Goal: Task Accomplishment & Management: Manage account settings

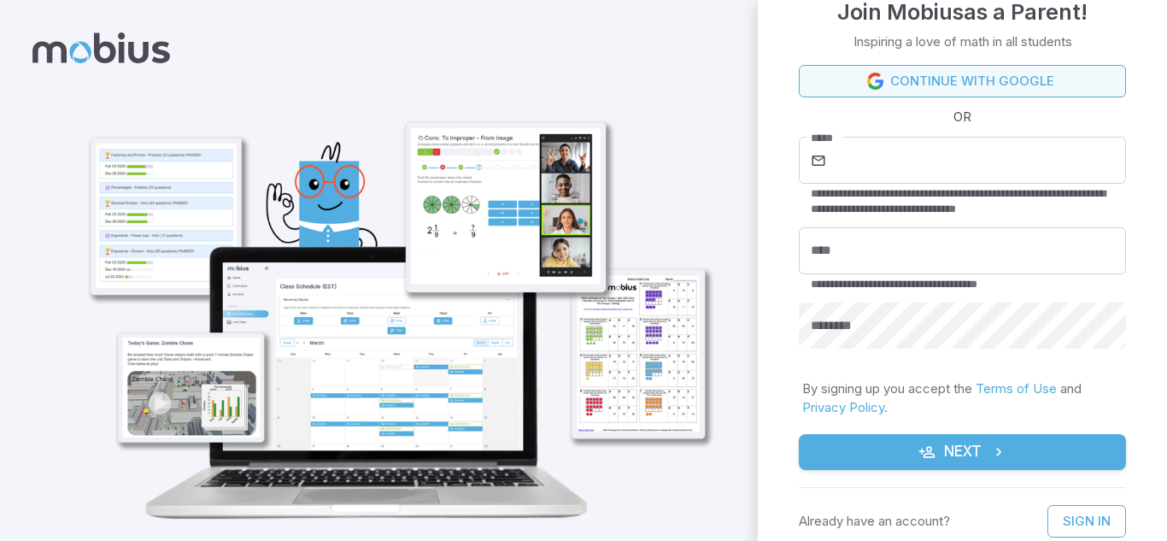
click at [941, 80] on link "Continue with Google" at bounding box center [962, 81] width 327 height 32
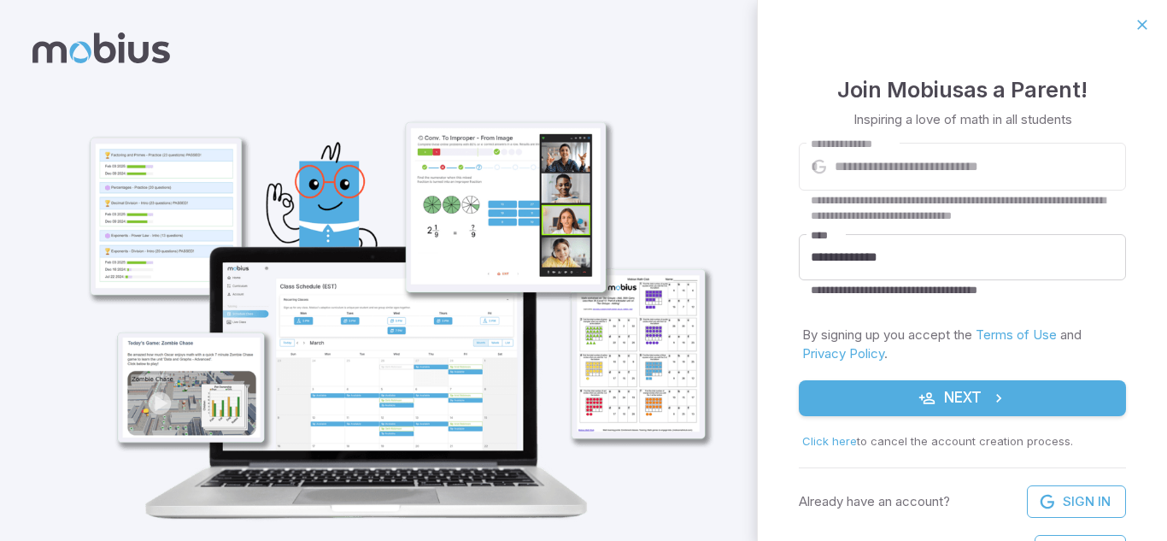
click at [935, 402] on button "Next" at bounding box center [962, 398] width 327 height 36
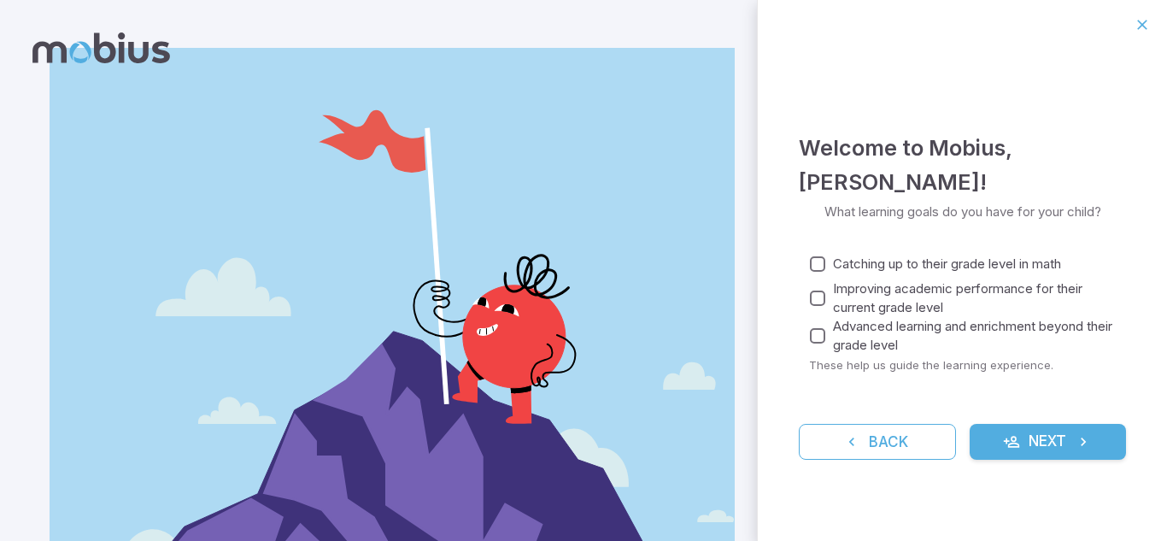
drag, startPoint x: 1031, startPoint y: 434, endPoint x: 881, endPoint y: 520, distance: 173.3
click at [881, 520] on div "Welcome to Mobius , melody shalom ! What learning goals do you have for your ch…" at bounding box center [962, 295] width 409 height 491
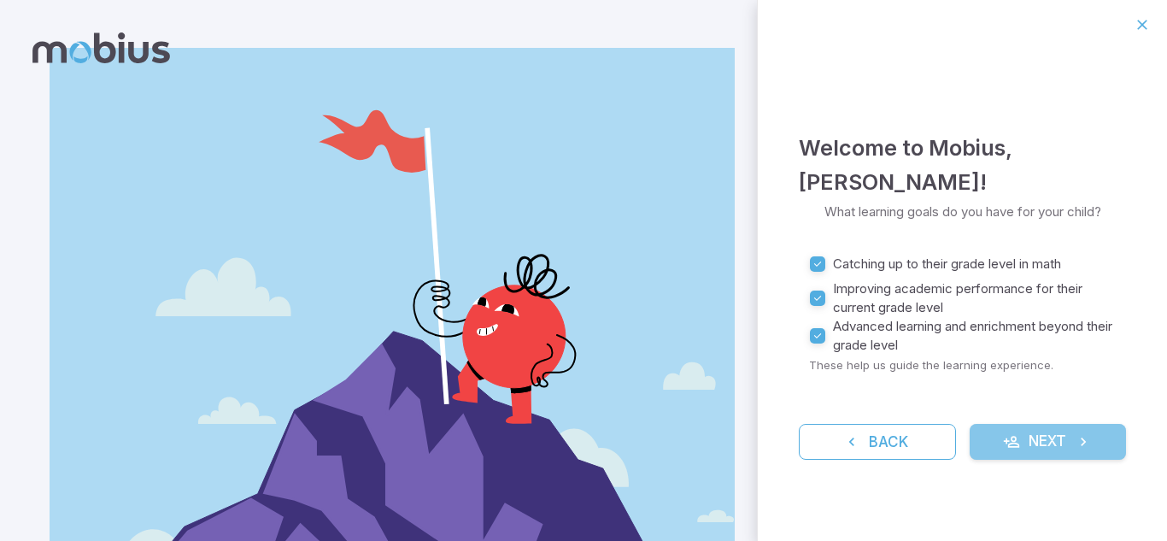
click at [1045, 450] on button "Next" at bounding box center [1048, 442] width 157 height 36
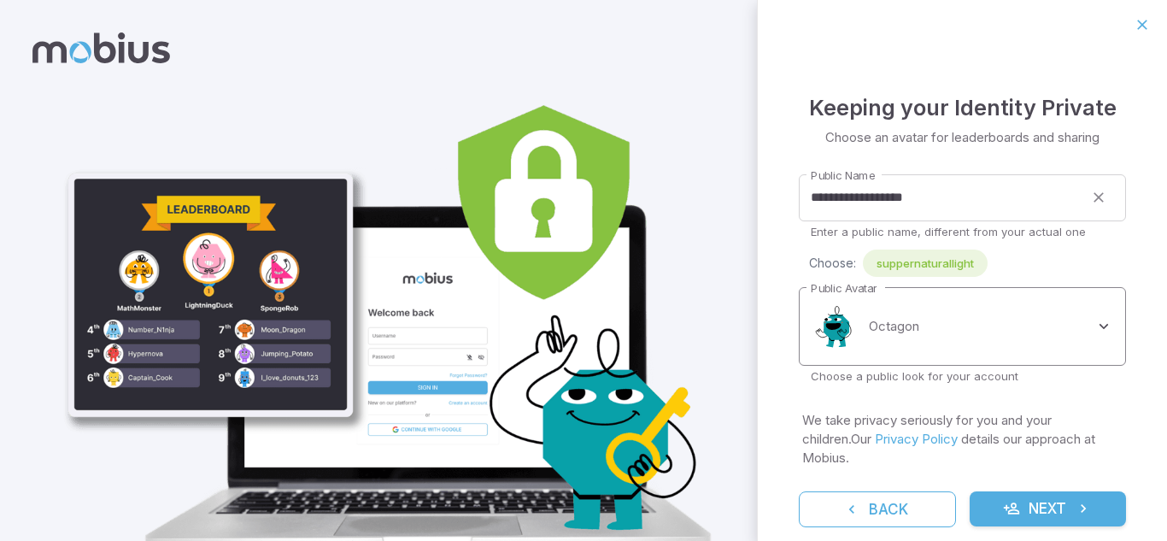
click at [1101, 315] on body "**********" at bounding box center [583, 311] width 1167 height 622
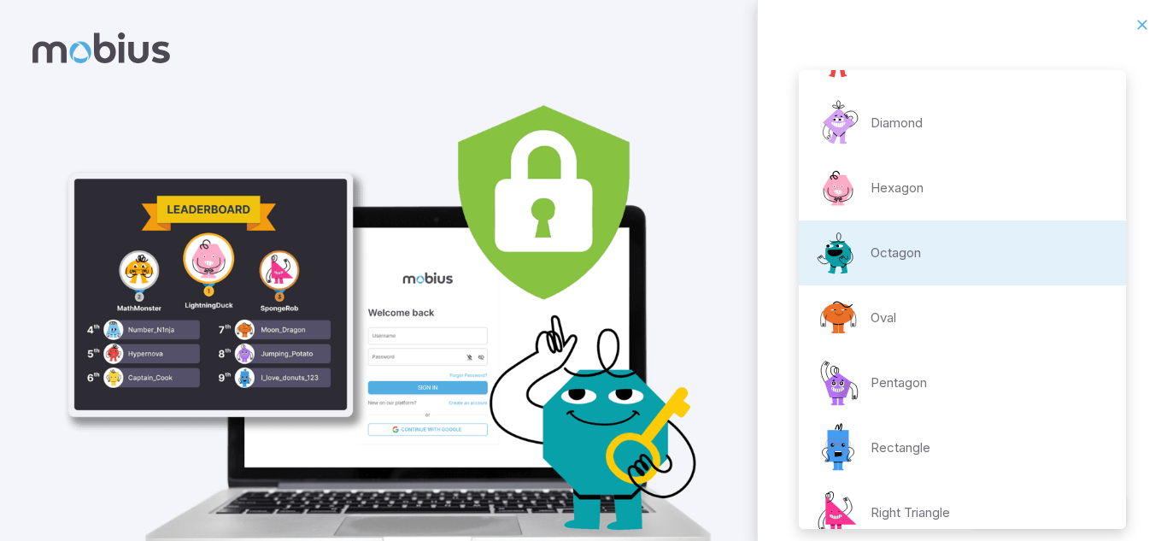
scroll to position [50, 0]
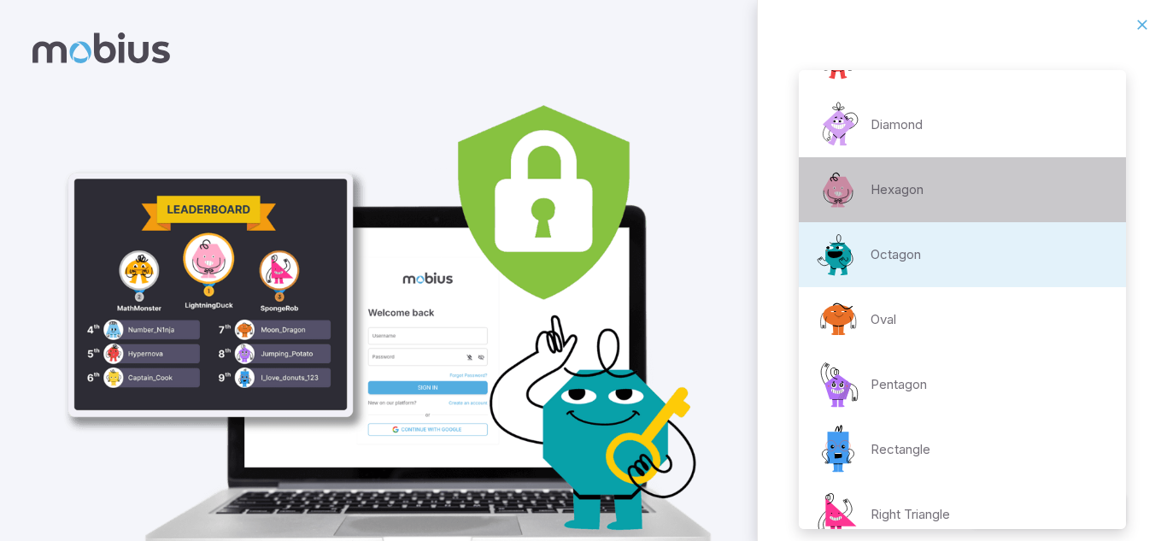
click at [850, 185] on img at bounding box center [837, 189] width 51 height 51
type input "**********"
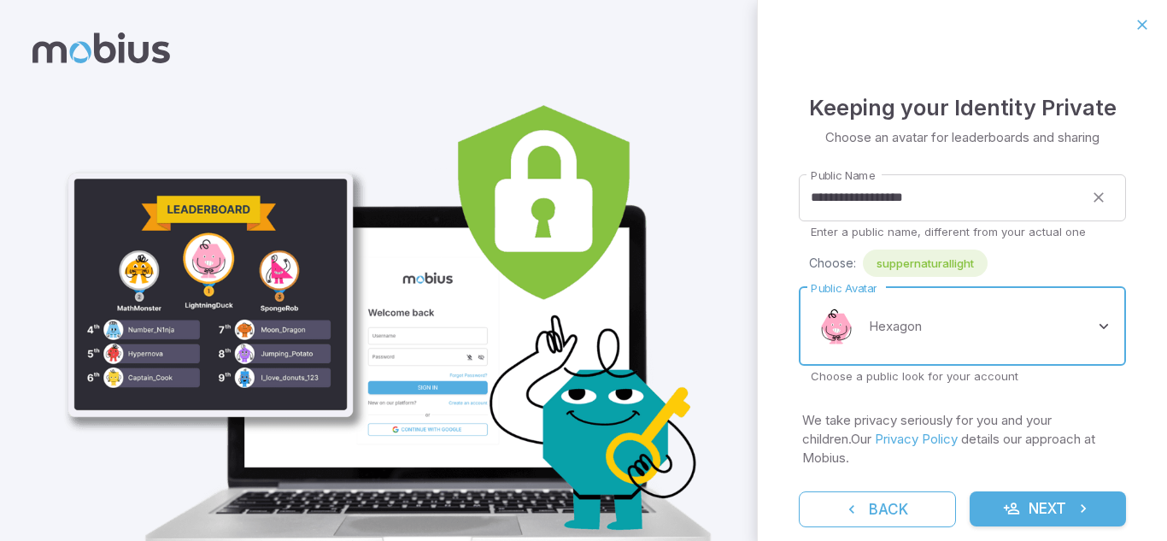
click at [1038, 491] on button "Next" at bounding box center [1048, 509] width 157 height 36
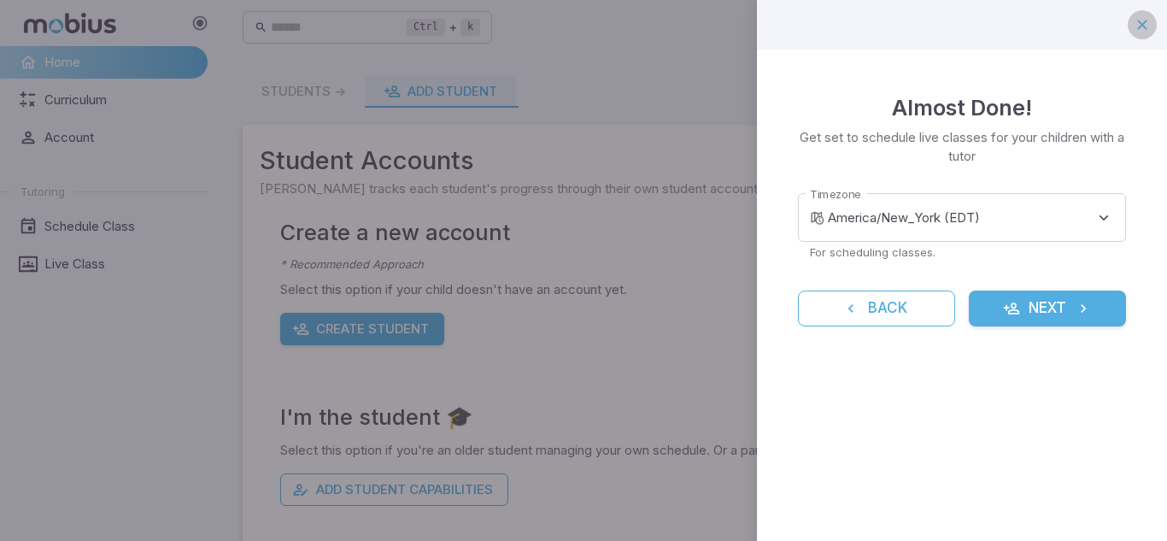
click at [1136, 32] on icon "button" at bounding box center [1142, 24] width 17 height 17
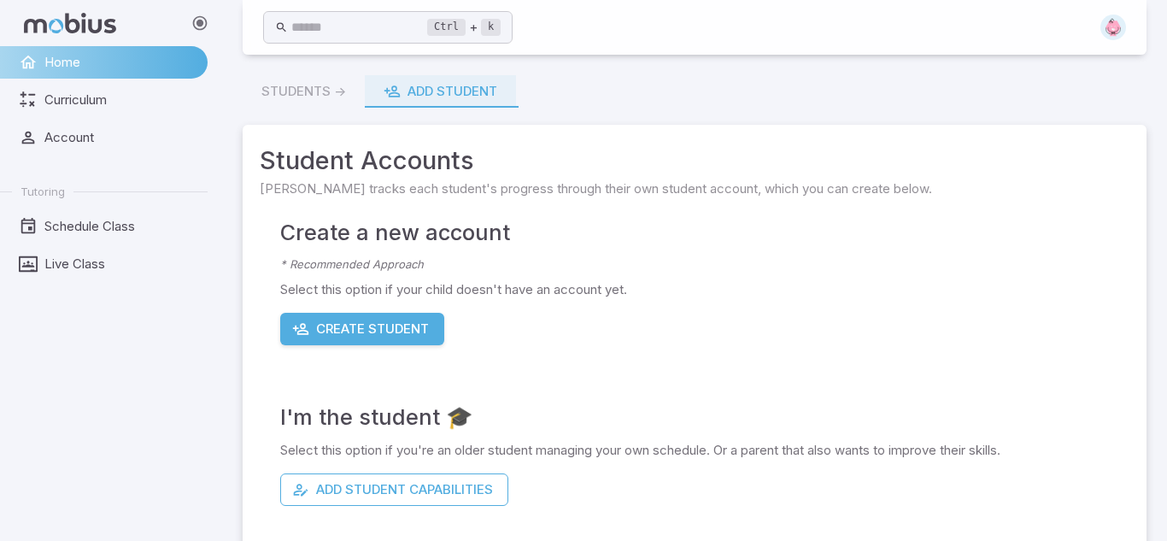
scroll to position [136, 0]
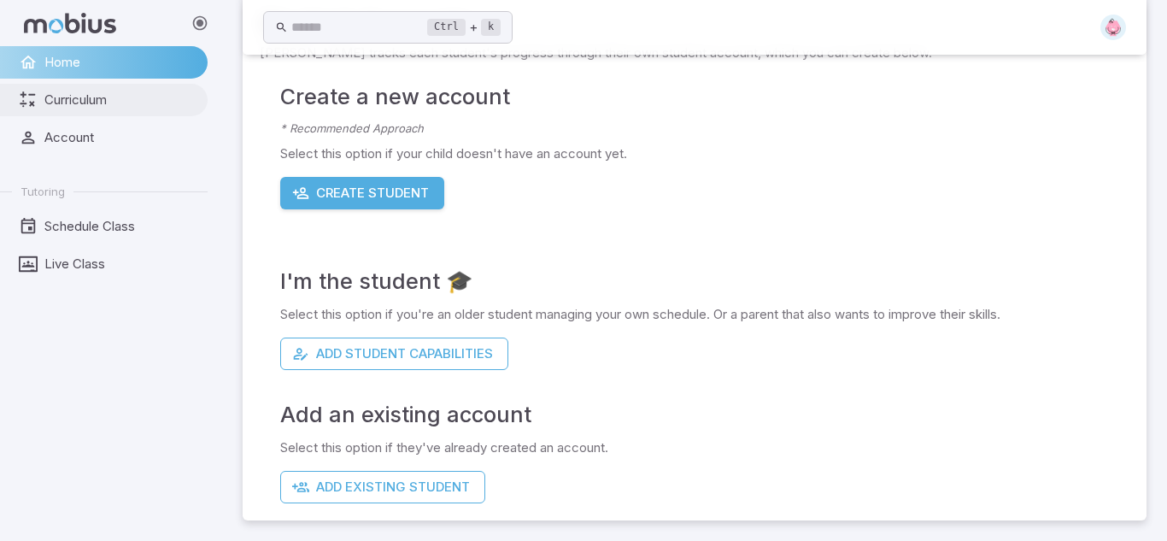
click at [136, 108] on span "Curriculum" at bounding box center [119, 100] width 151 height 19
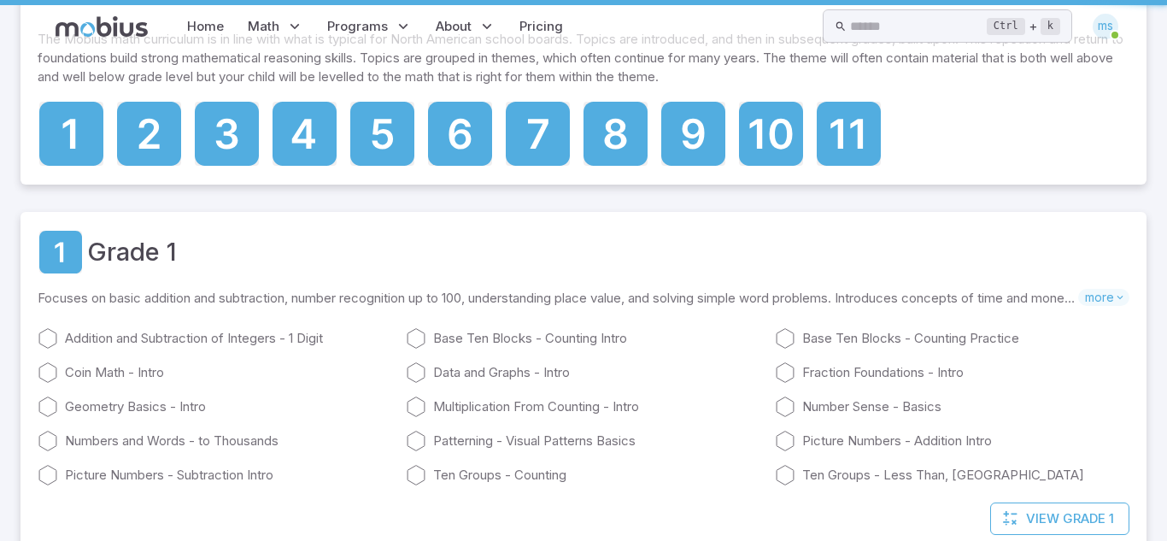
scroll to position [0, 0]
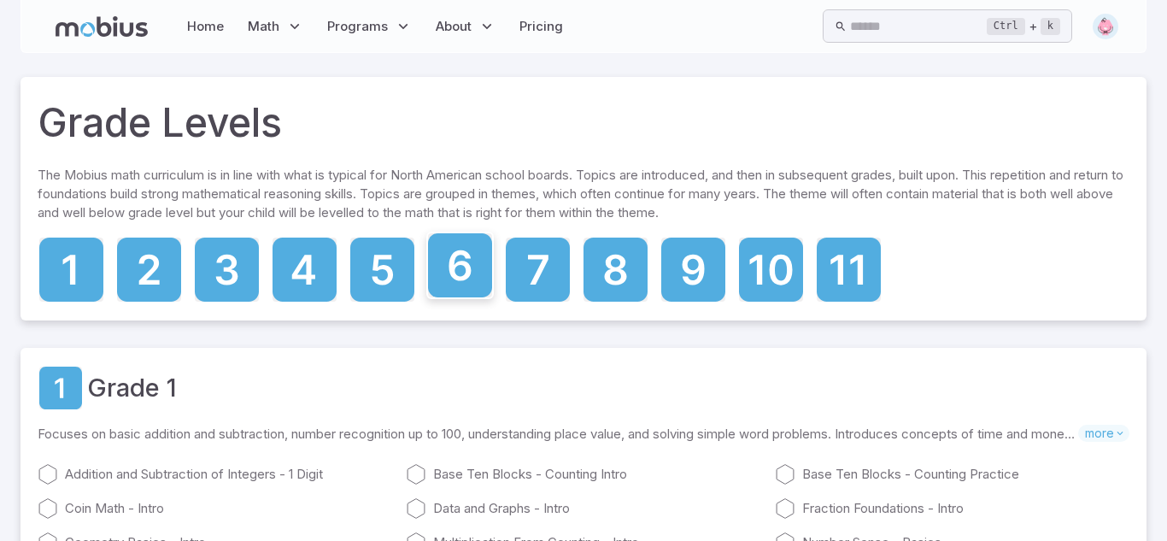
click at [471, 271] on icon at bounding box center [459, 265] width 22 height 31
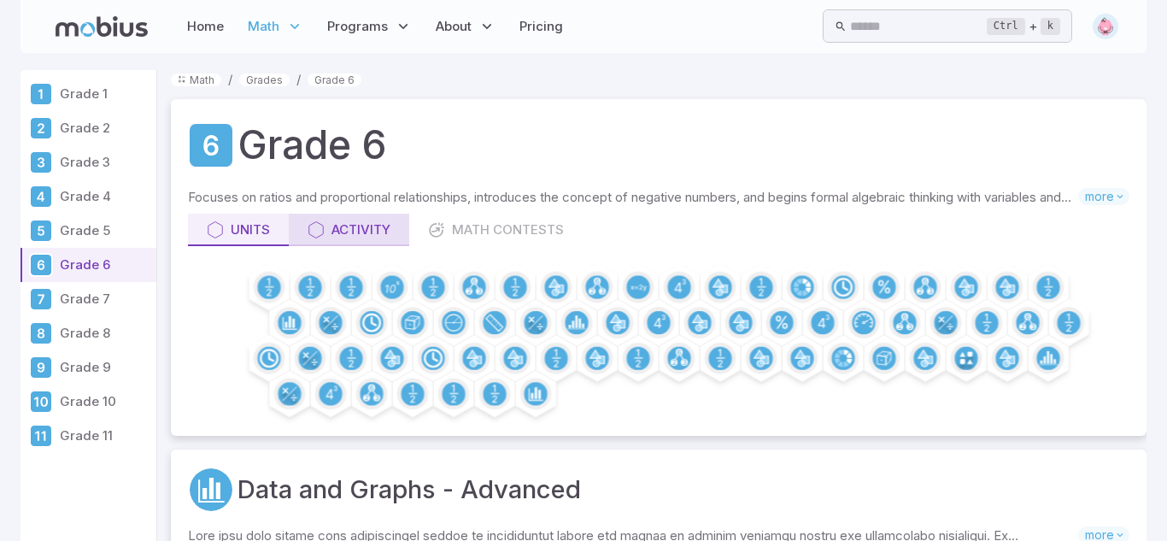
click at [334, 229] on div "Activity" at bounding box center [349, 229] width 83 height 19
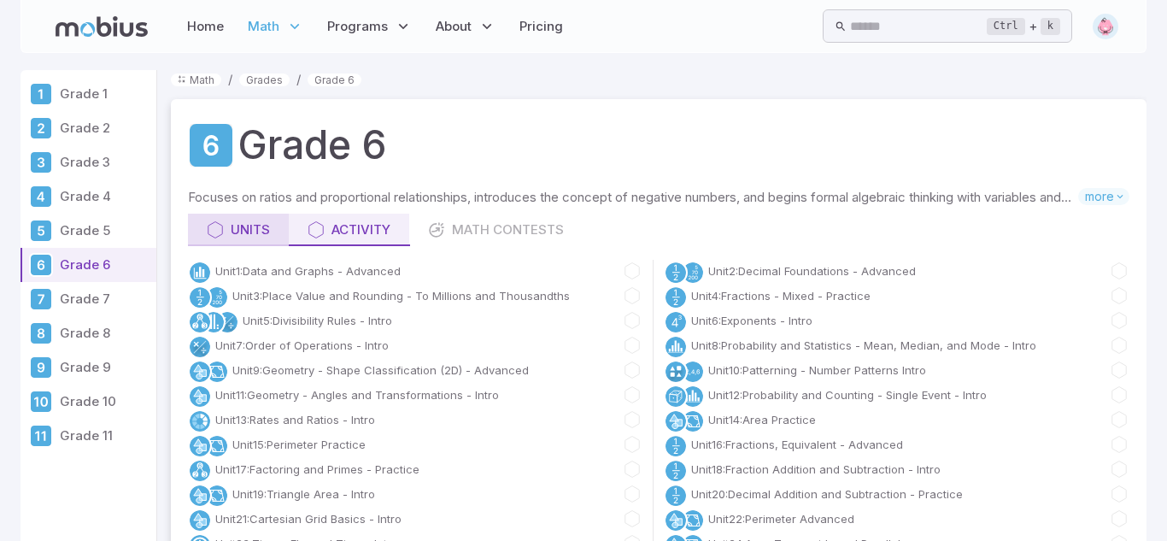
click at [256, 227] on div "Units" at bounding box center [238, 229] width 63 height 19
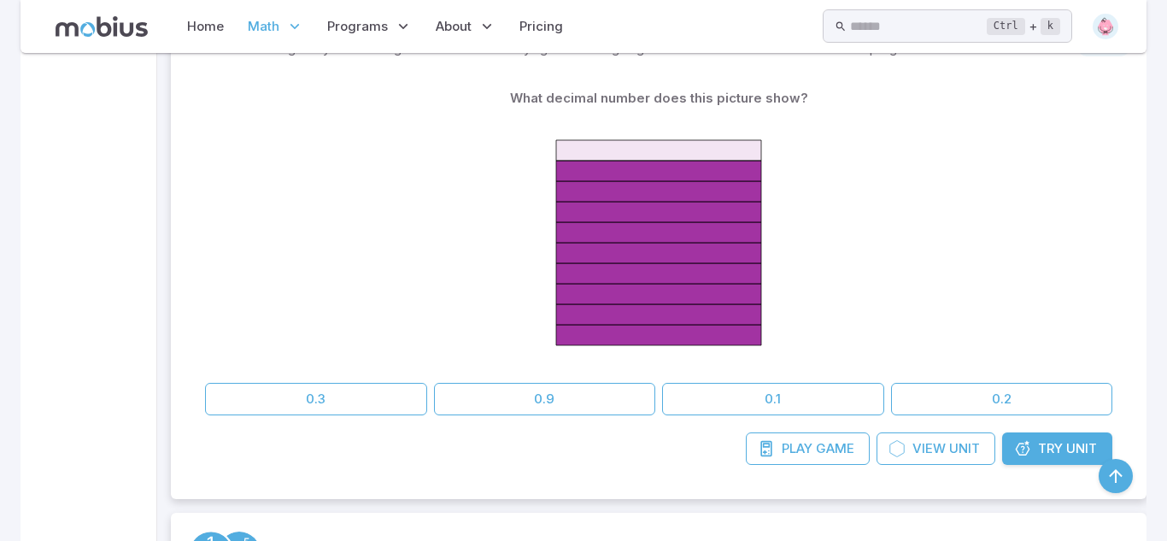
scroll to position [1039, 0]
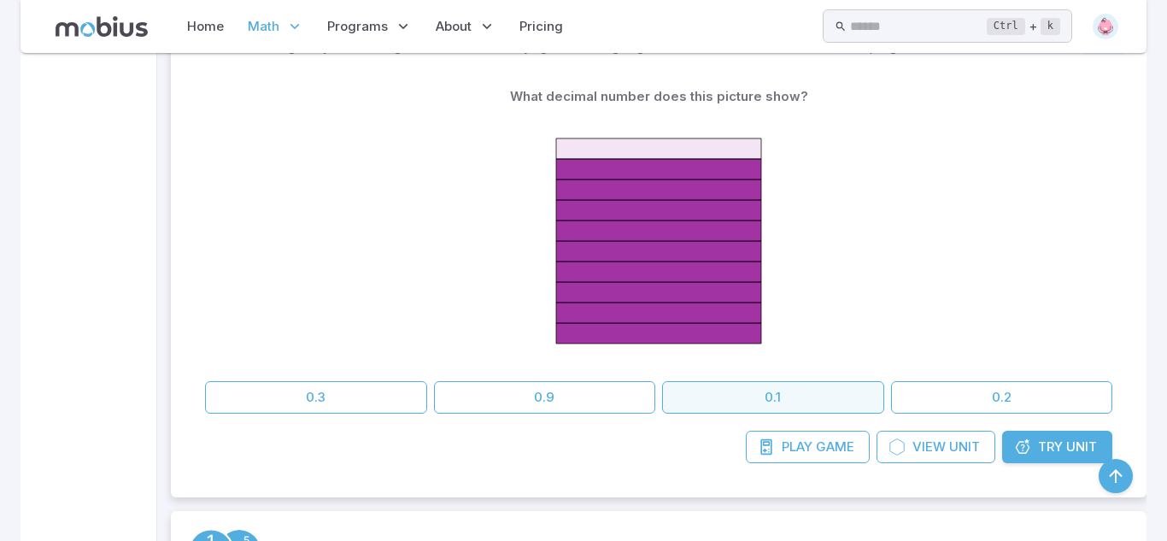
click at [817, 401] on button "0.1" at bounding box center [773, 397] width 222 height 32
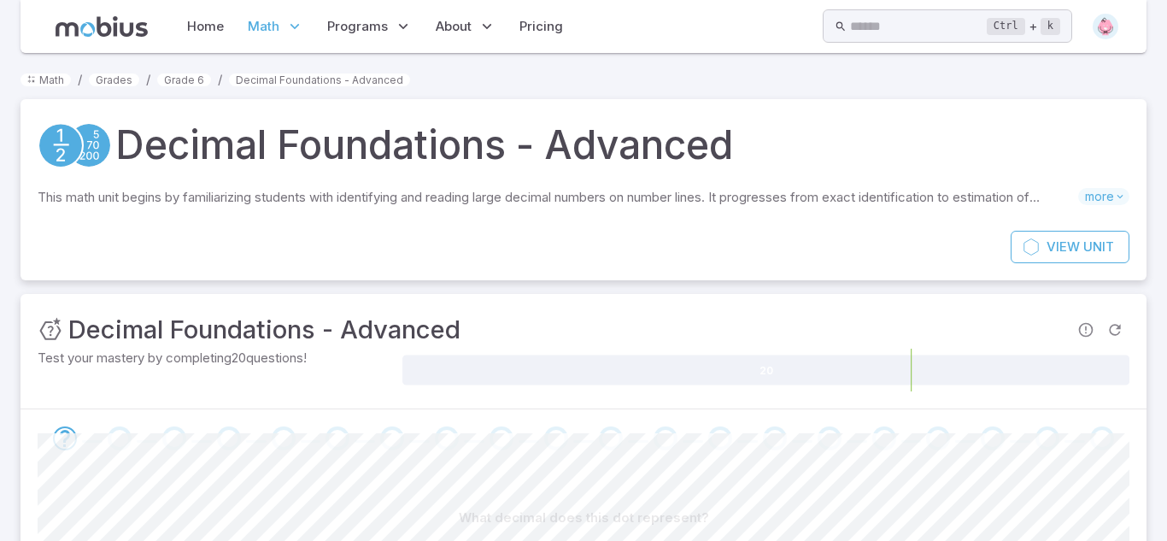
scroll to position [251, 0]
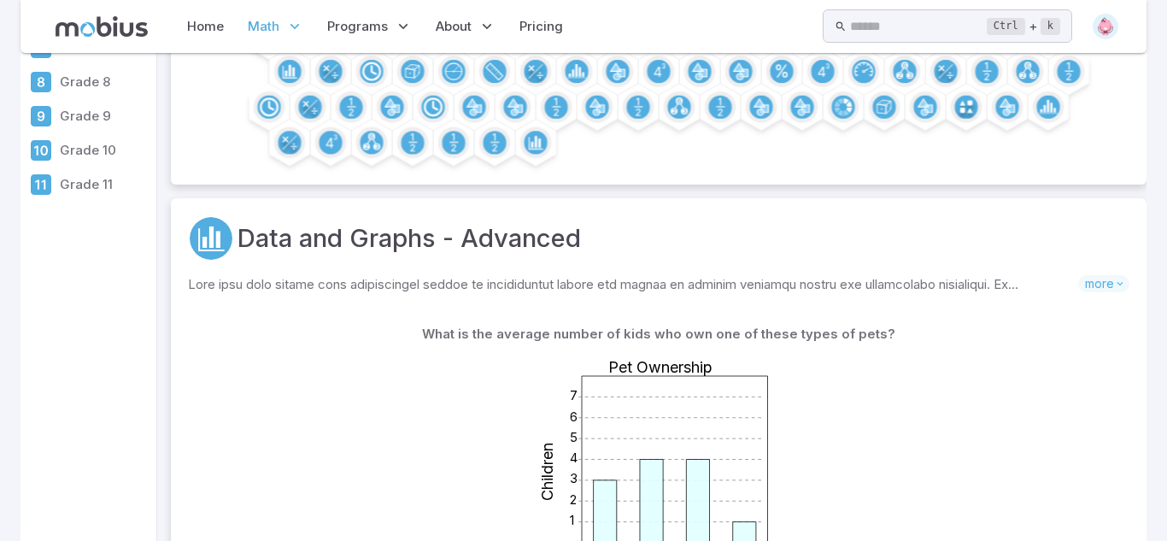
scroll to position [1039, 0]
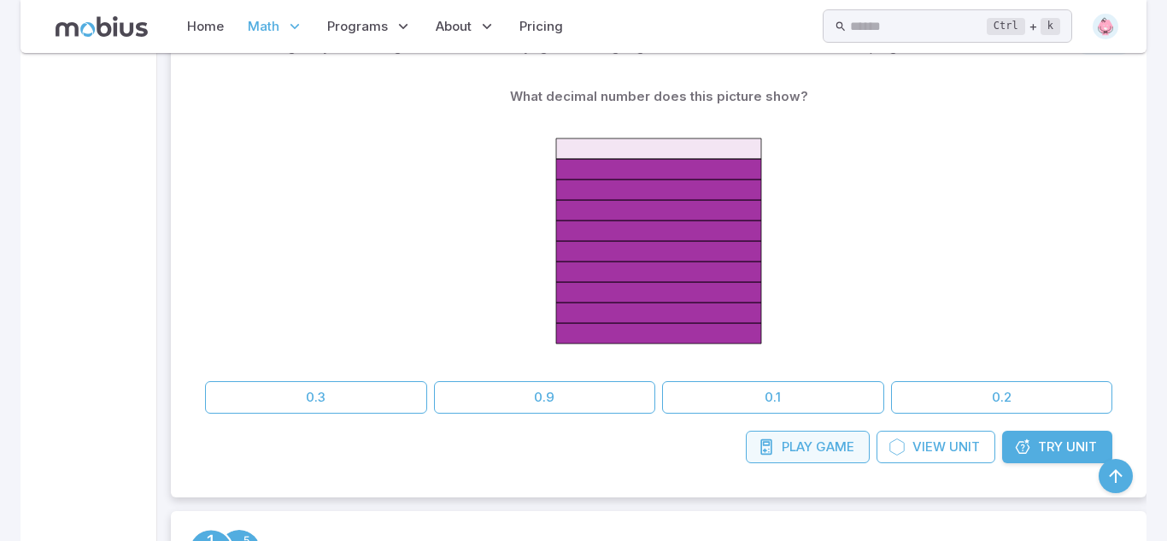
click at [771, 451] on icon at bounding box center [766, 446] width 17 height 17
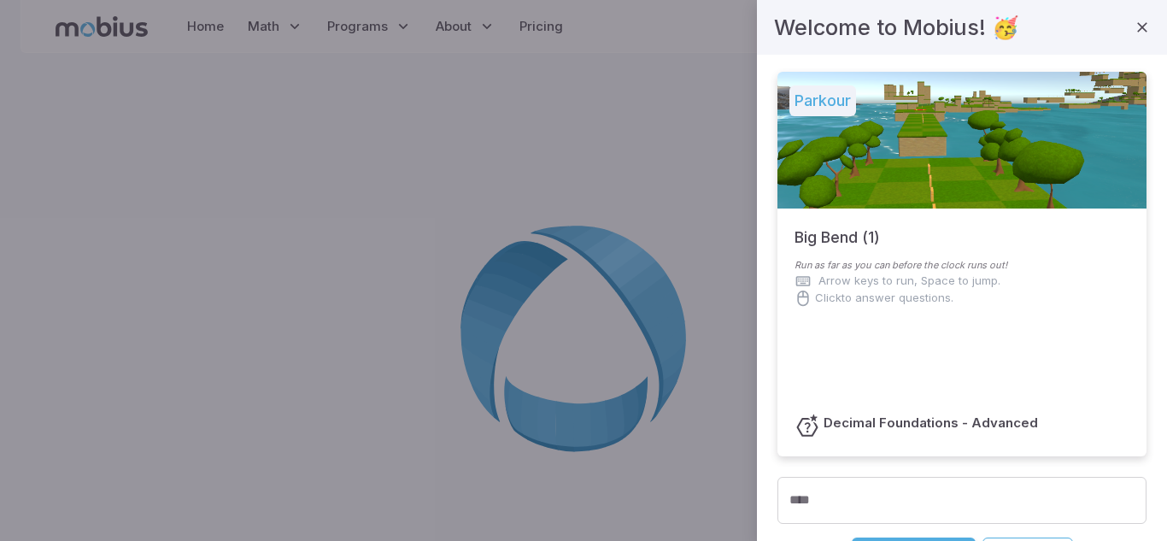
scroll to position [0, 0]
click at [954, 149] on div at bounding box center [961, 140] width 369 height 137
click at [830, 109] on h5 "Parkour" at bounding box center [822, 100] width 67 height 31
click at [827, 104] on h5 "Parkour" at bounding box center [822, 100] width 67 height 31
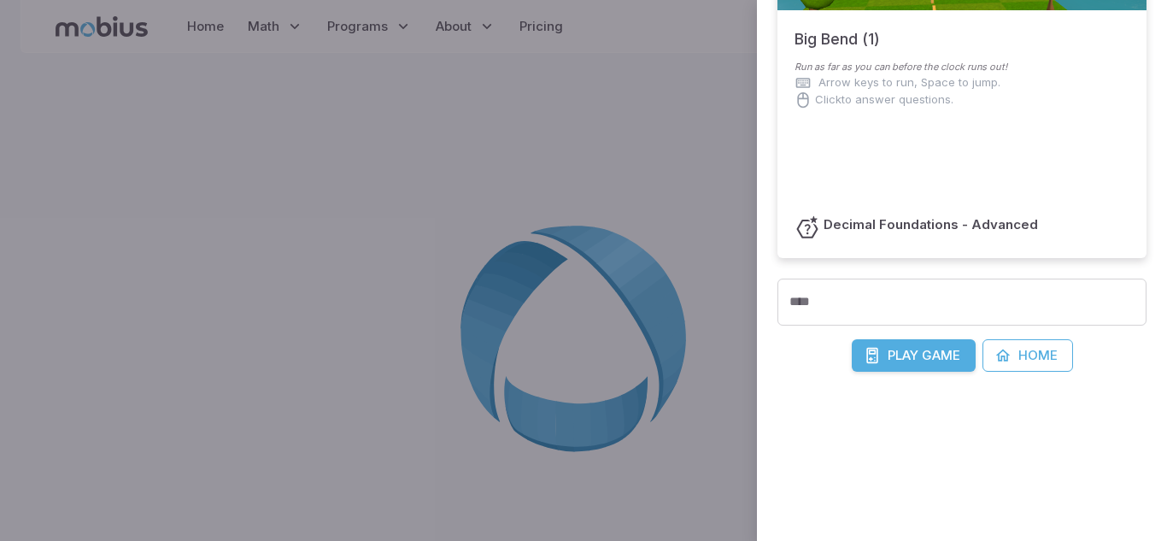
scroll to position [201, 0]
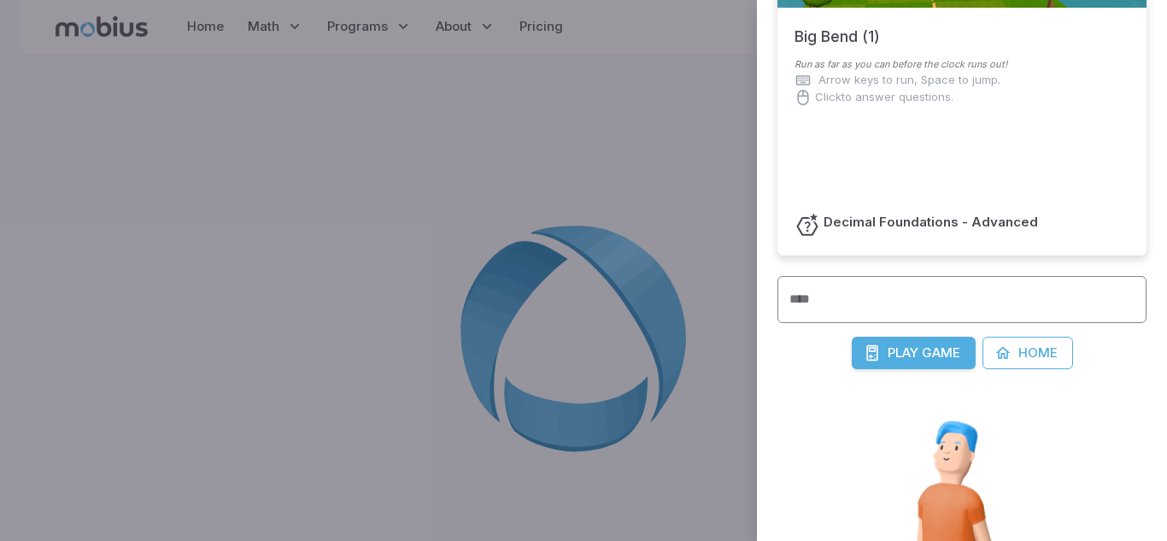
click at [838, 296] on input "****" at bounding box center [961, 299] width 369 height 47
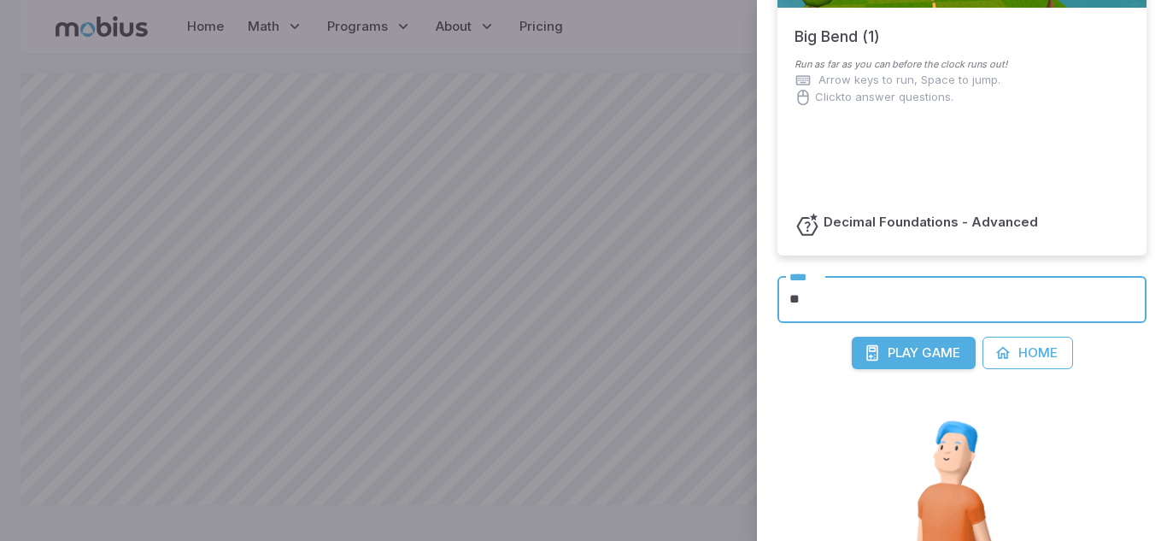
type input "*"
type input "******"
click at [878, 351] on icon "submit" at bounding box center [872, 352] width 17 height 17
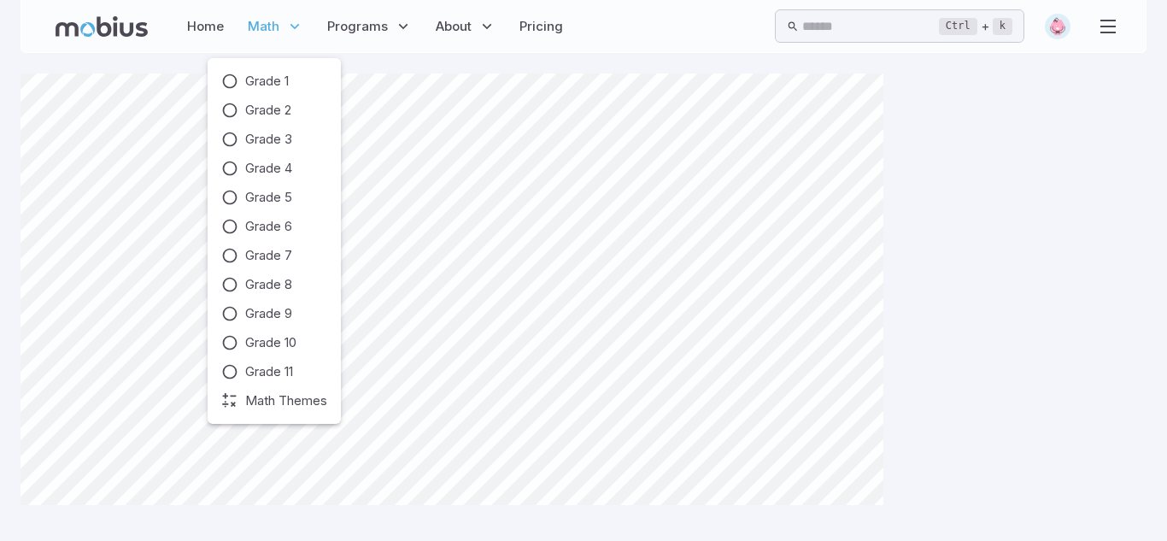
click at [286, 20] on icon at bounding box center [294, 26] width 17 height 17
click at [233, 224] on icon at bounding box center [229, 226] width 17 height 17
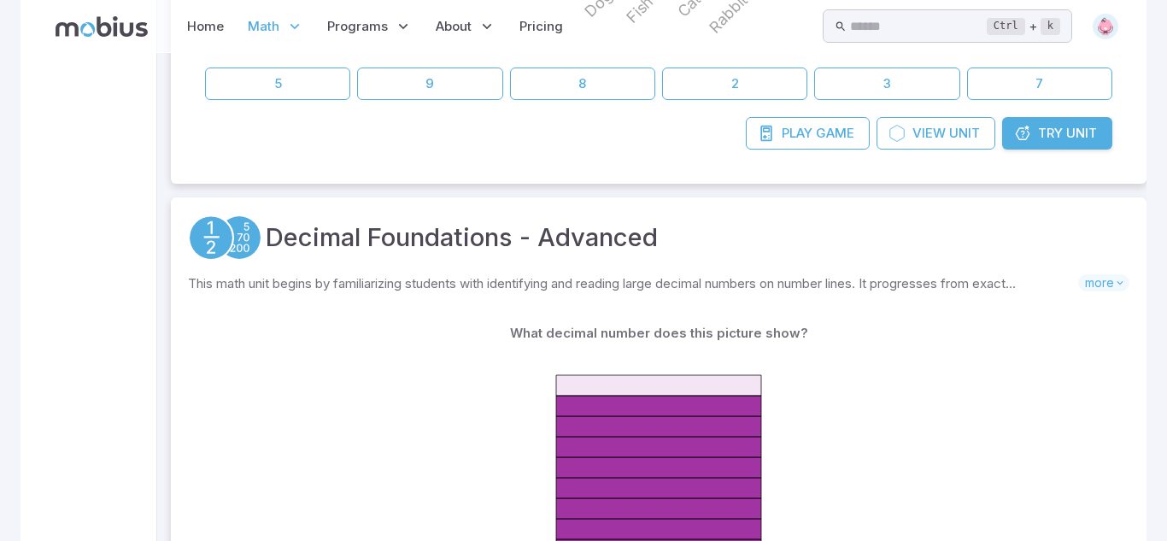
scroll to position [0, 0]
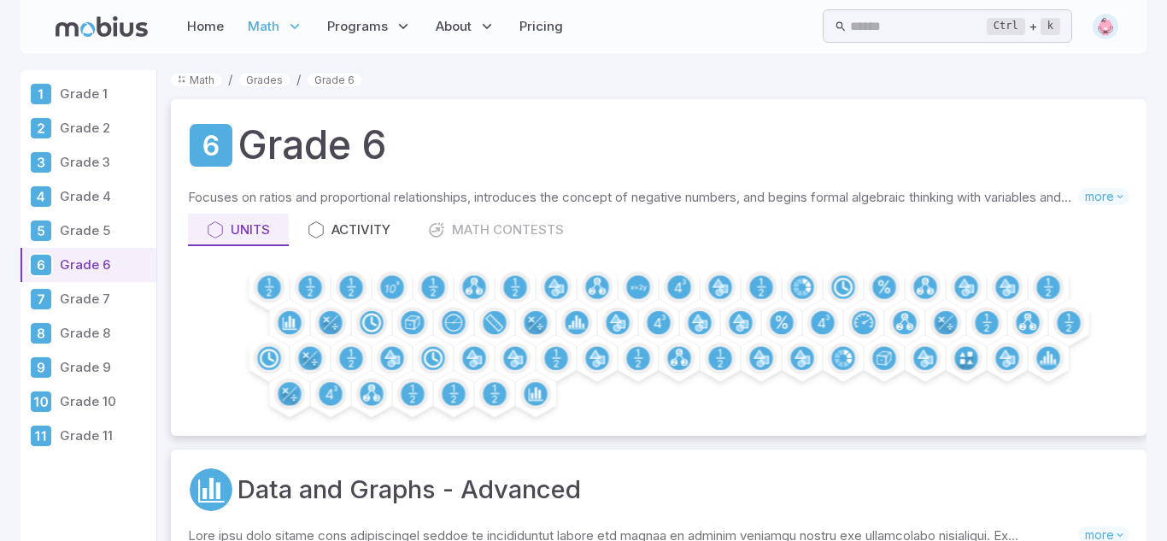
click at [1102, 27] on img at bounding box center [1106, 27] width 26 height 26
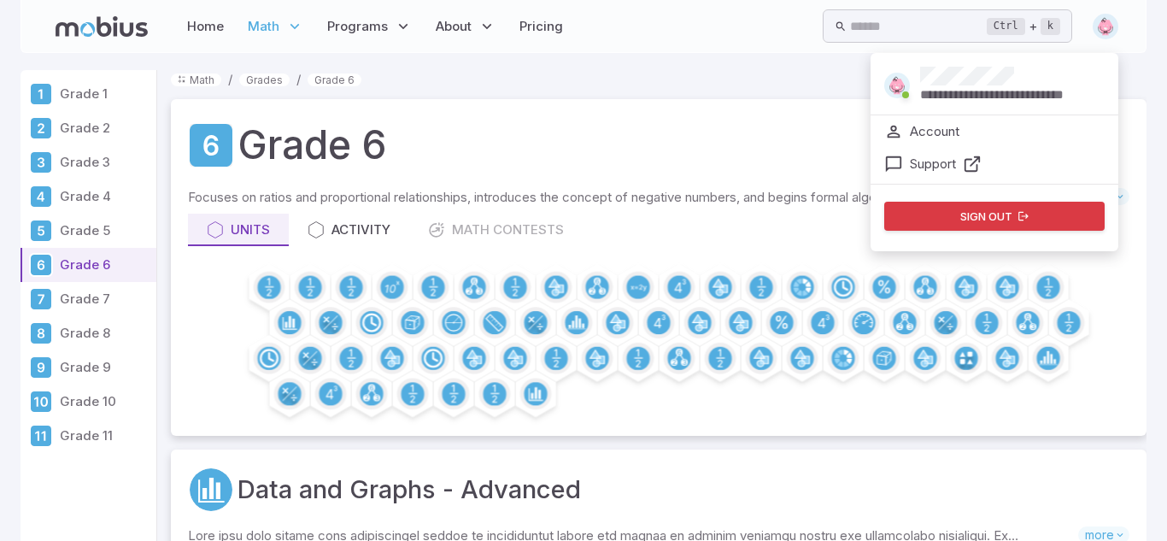
click at [1020, 220] on icon "button" at bounding box center [1023, 216] width 12 height 12
